Goal: Find specific page/section: Find specific page/section

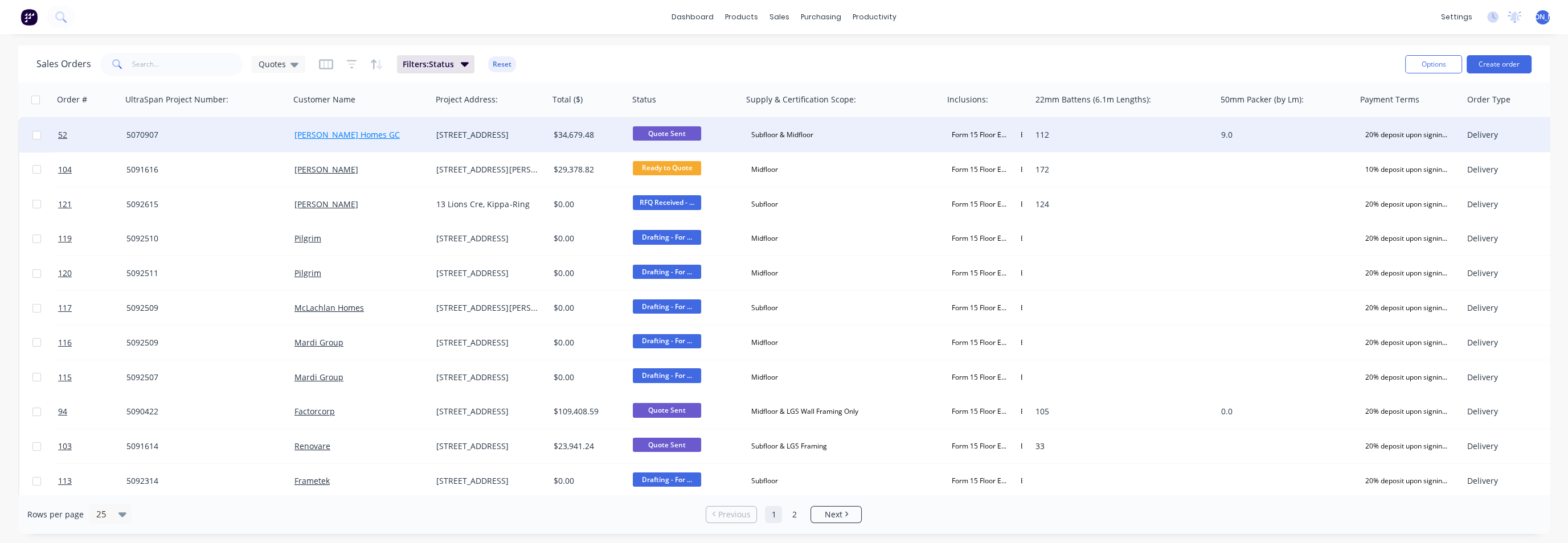
click at [319, 129] on link "[PERSON_NAME] Homes GC" at bounding box center [347, 135] width 105 height 11
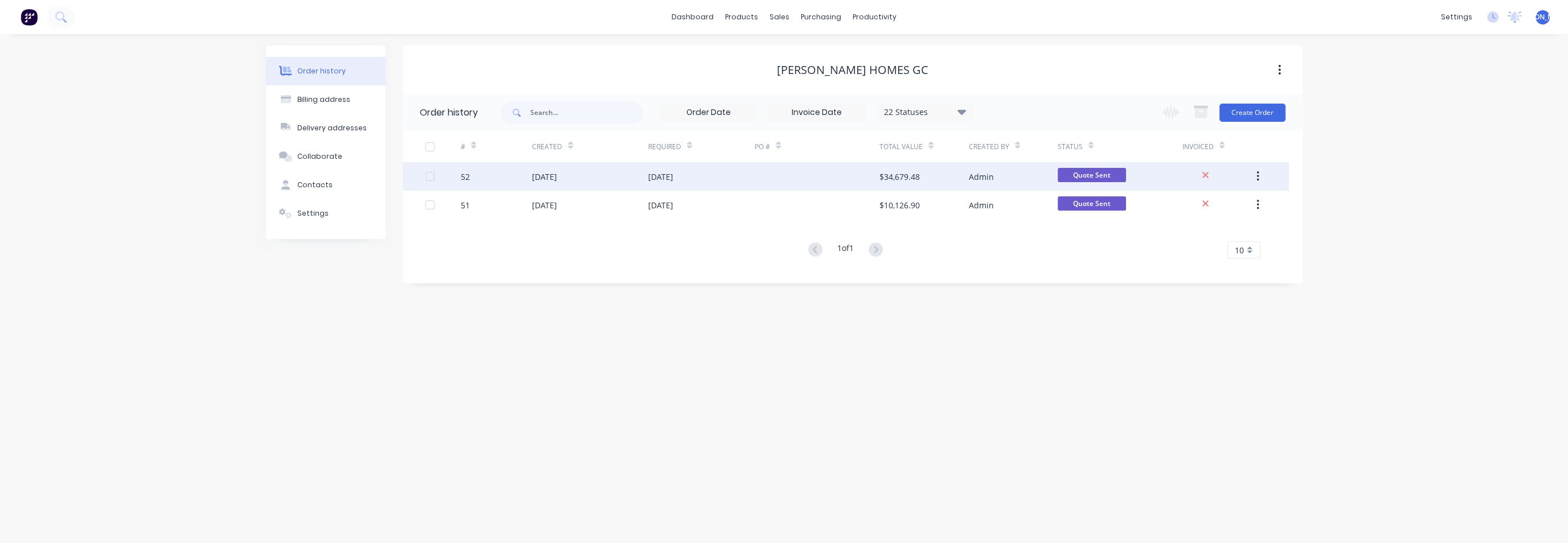
click at [464, 175] on div "52" at bounding box center [465, 177] width 9 height 12
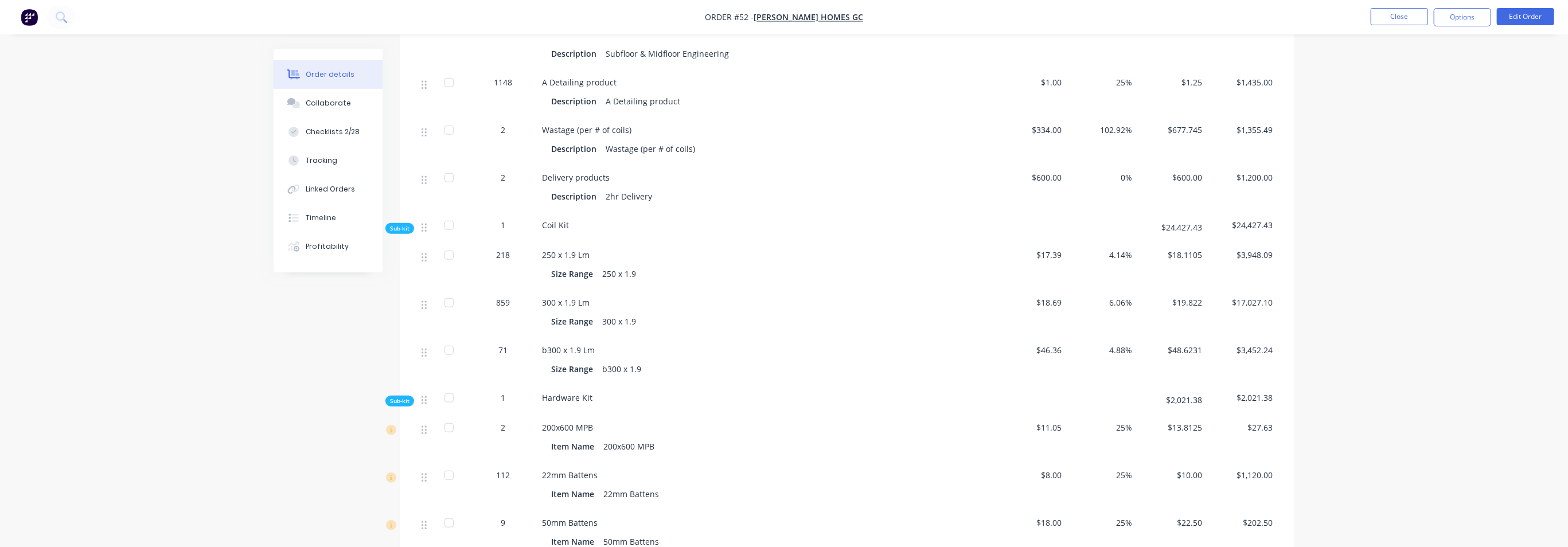
scroll to position [764, 0]
